Goal: Transaction & Acquisition: Purchase product/service

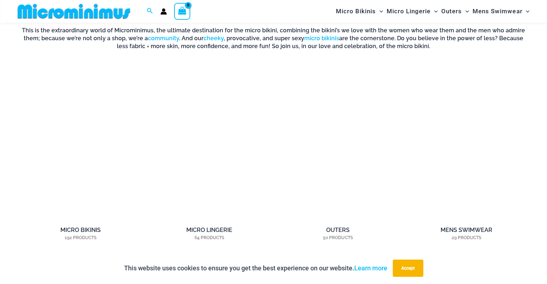
scroll to position [569, 0]
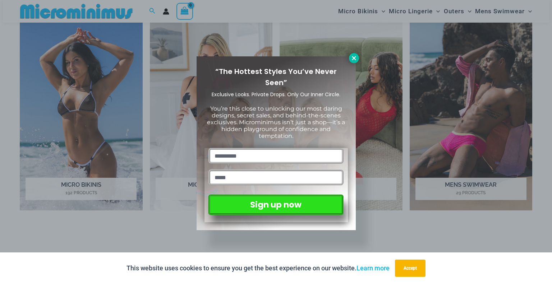
click at [352, 57] on icon at bounding box center [354, 58] width 6 height 6
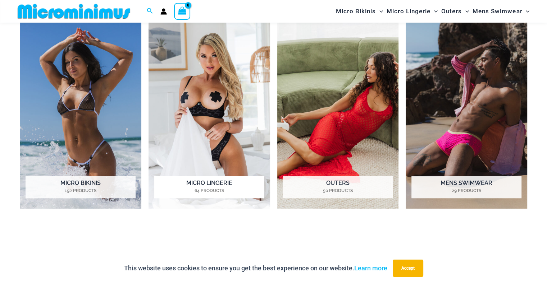
click at [188, 183] on h2 "Micro Lingerie 64 Products" at bounding box center [209, 187] width 110 height 22
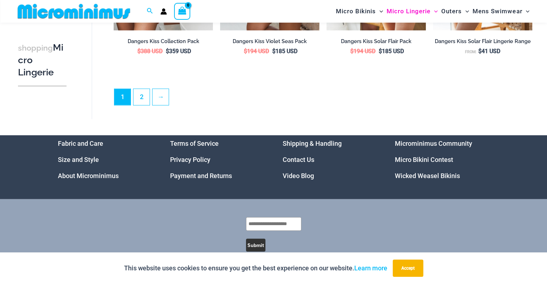
scroll to position [1790, 0]
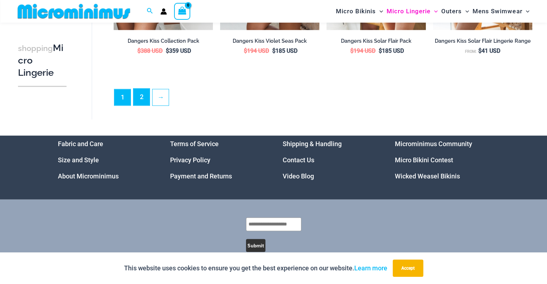
click at [142, 99] on link "2" at bounding box center [141, 97] width 16 height 17
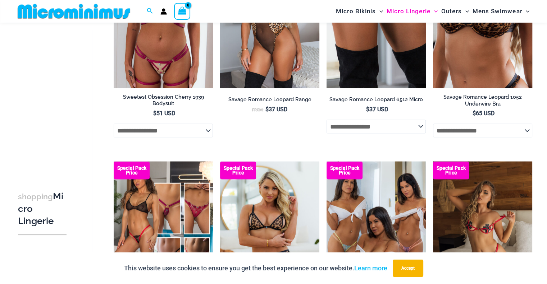
scroll to position [1684, 0]
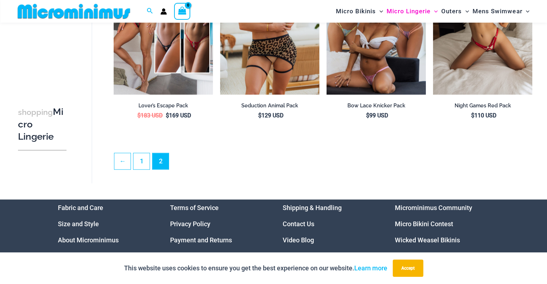
click at [40, 136] on h3 "shopping Micro Lingerie" at bounding box center [42, 124] width 49 height 37
click at [438, 204] on link "Microminimus Community" at bounding box center [433, 208] width 77 height 8
